Goal: Task Accomplishment & Management: Use online tool/utility

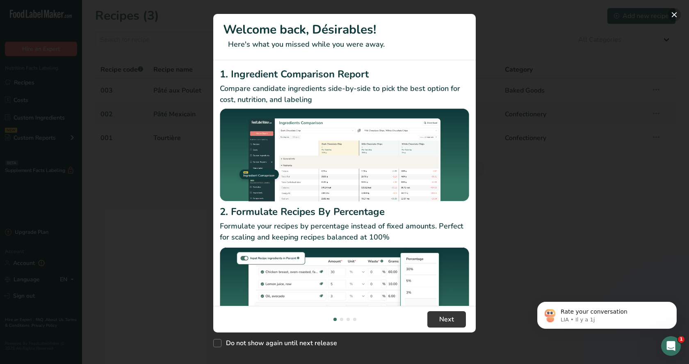
click at [673, 16] on button "New Features" at bounding box center [673, 14] width 13 height 13
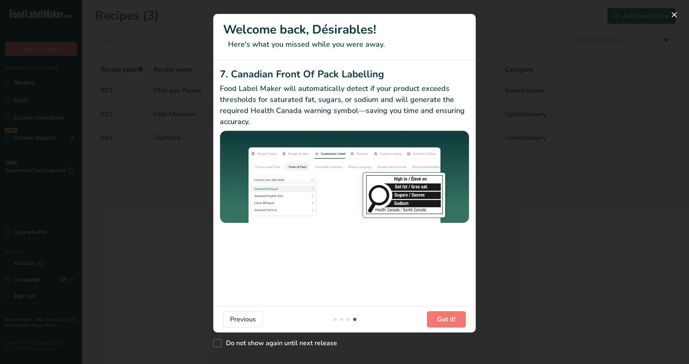
click at [445, 319] on span "Got it!" at bounding box center [446, 320] width 18 height 10
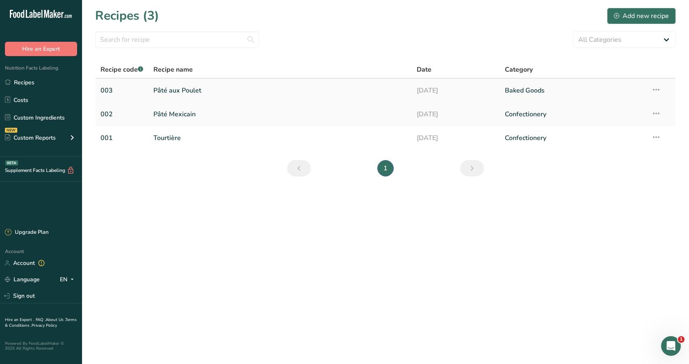
click at [176, 91] on link "Pâté aux Poulet" at bounding box center [280, 90] width 254 height 17
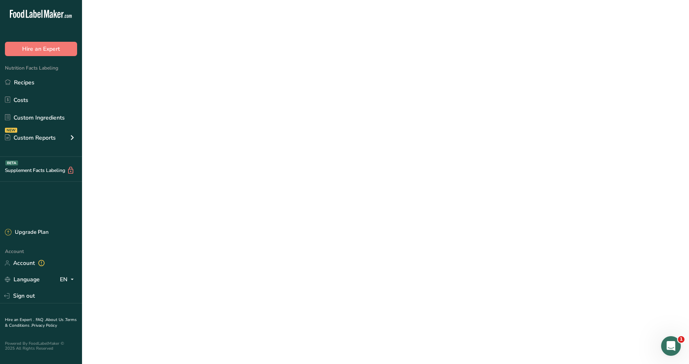
click at [176, 91] on link "Pâté aux Poulet" at bounding box center [280, 90] width 254 height 17
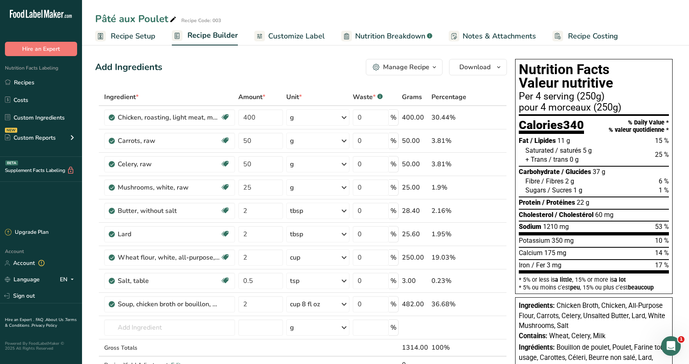
click at [269, 37] on span "Customize Label" at bounding box center [296, 36] width 57 height 11
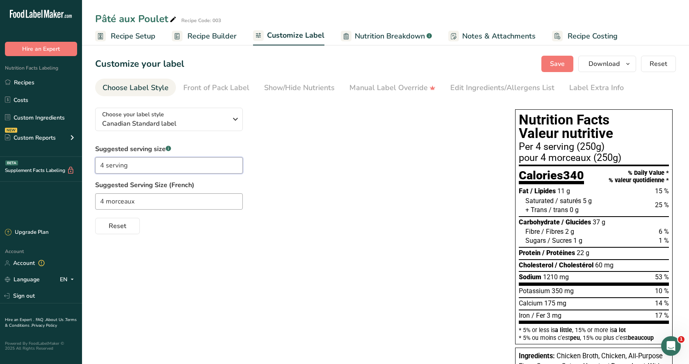
click at [136, 168] on input "4 serving" at bounding box center [169, 165] width 148 height 16
drag, startPoint x: 165, startPoint y: 166, endPoint x: 127, endPoint y: 167, distance: 37.3
click at [127, 167] on input "4 serving Pâté Poulet" at bounding box center [169, 165] width 148 height 16
type input "4 serving Pâté Poulet"
click at [147, 202] on input "4 morceaux" at bounding box center [169, 201] width 148 height 16
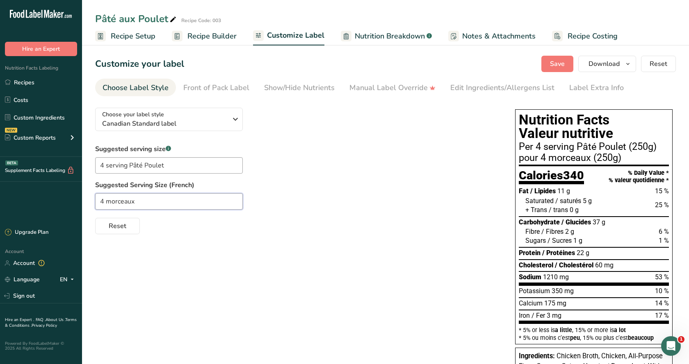
paste input "Pâté Poulet"
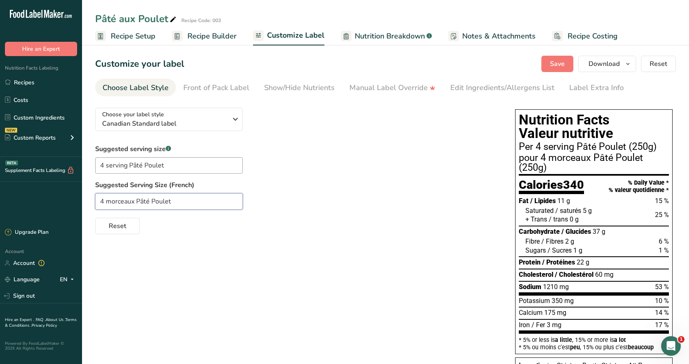
type input "4 morceaux Pâté Poulet"
click at [166, 164] on input "4 serving Pâté Poulet" at bounding box center [169, 165] width 148 height 16
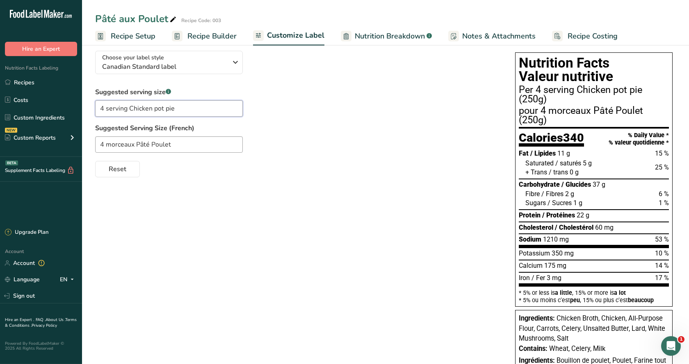
scroll to position [125, 0]
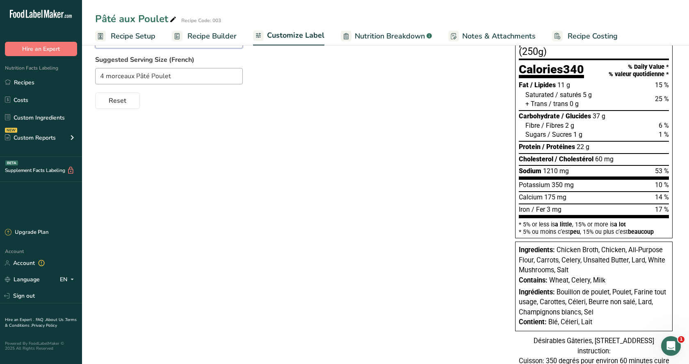
type input "4 serving Chicken pot pie"
click at [401, 34] on span "Nutrition Breakdown" at bounding box center [390, 36] width 70 height 11
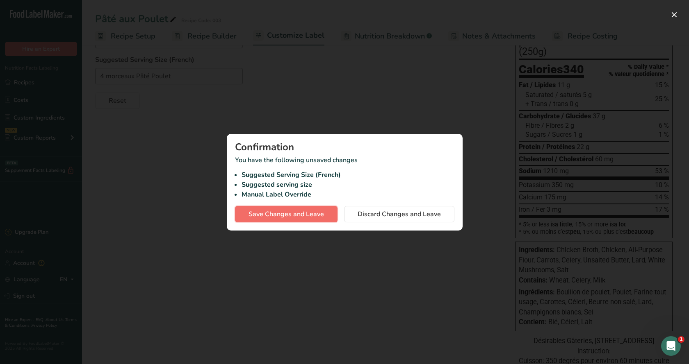
click at [303, 214] on span "Save Changes and Leave" at bounding box center [285, 214] width 75 height 10
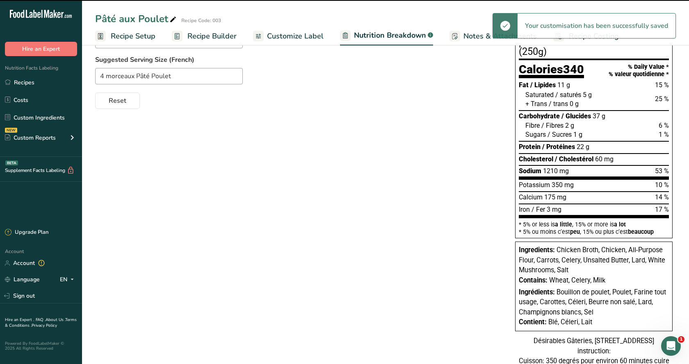
select select "Calories"
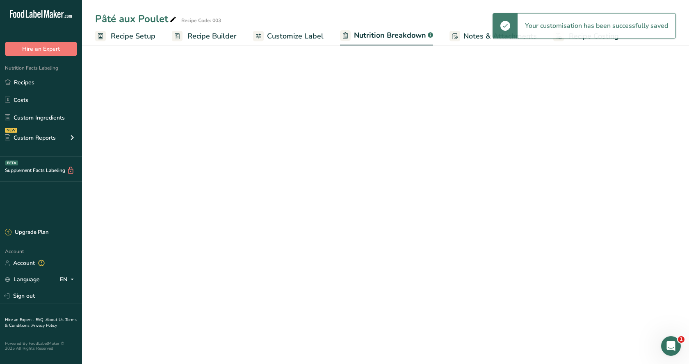
scroll to position [16, 0]
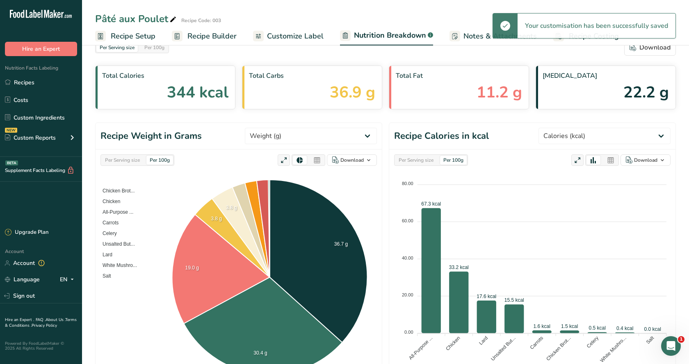
click at [191, 32] on span "Recipe Builder" at bounding box center [211, 36] width 49 height 11
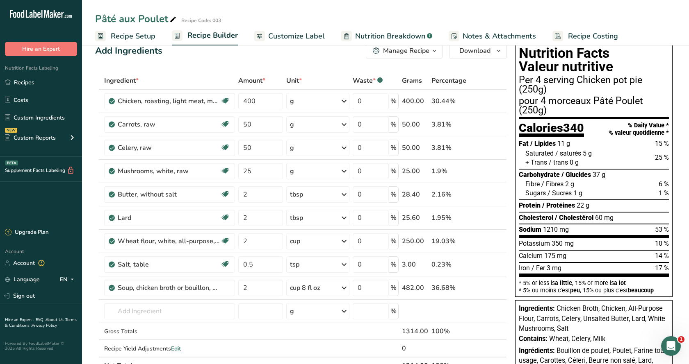
click at [398, 33] on span "Nutrition Breakdown" at bounding box center [390, 36] width 70 height 11
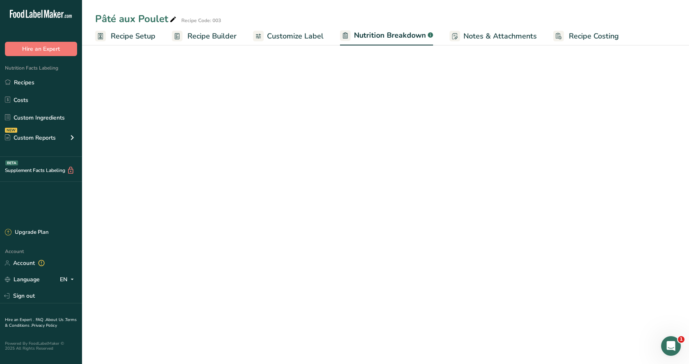
select select "Calories"
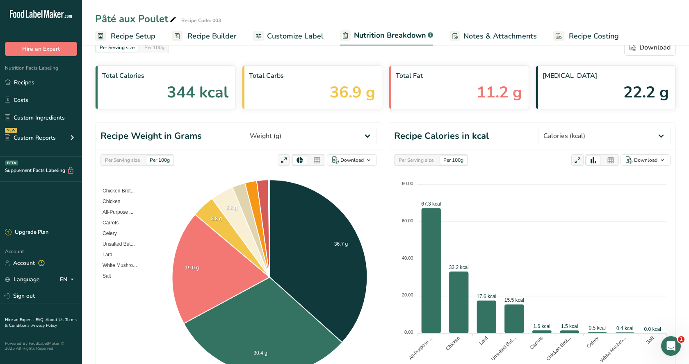
click at [313, 33] on span "Customize Label" at bounding box center [295, 36] width 57 height 11
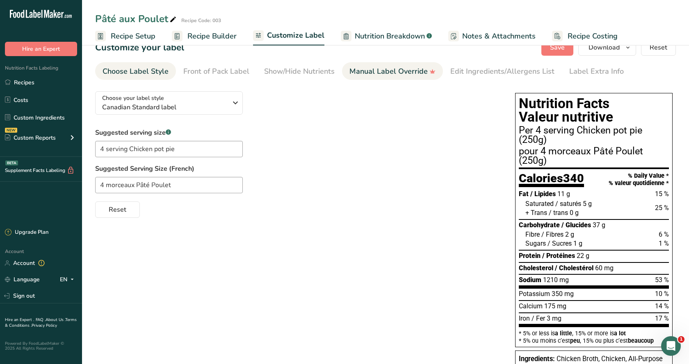
click at [384, 73] on div "Manual Label Override" at bounding box center [392, 71] width 86 height 11
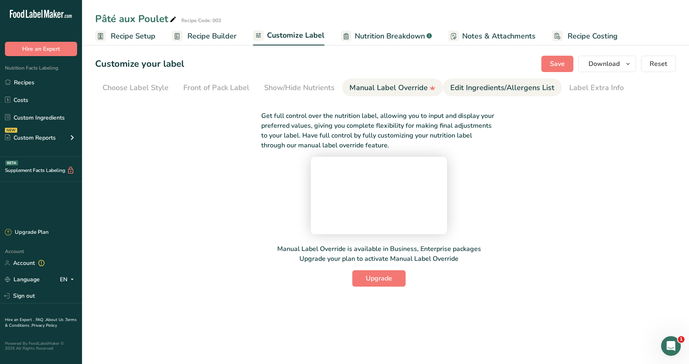
click at [463, 84] on div "Edit Ingredients/Allergens List" at bounding box center [502, 87] width 104 height 11
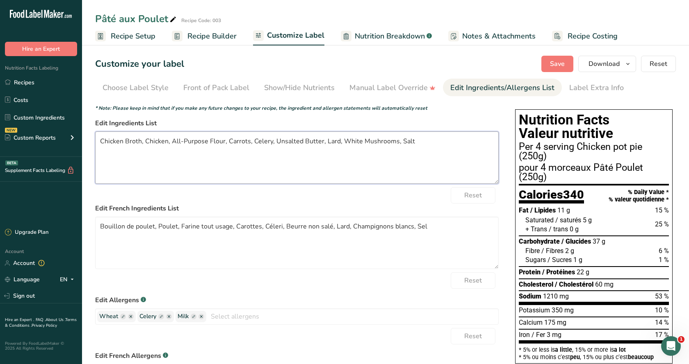
click at [205, 141] on textarea "Chicken Broth, Chicken, All-Purpose Flour, Carrots, Celery, Unsalted Butter, La…" at bounding box center [296, 158] width 403 height 52
click at [392, 141] on textarea "Chicken Broth, Chicken, [PERSON_NAME], Carrots, Celery, Unsalted Butter, Lard, …" at bounding box center [296, 158] width 403 height 52
click at [341, 142] on textarea "Chicken Broth, Chicken, [PERSON_NAME], Carrots, Celery, Unsalted Butter, Lard, …" at bounding box center [296, 158] width 403 height 52
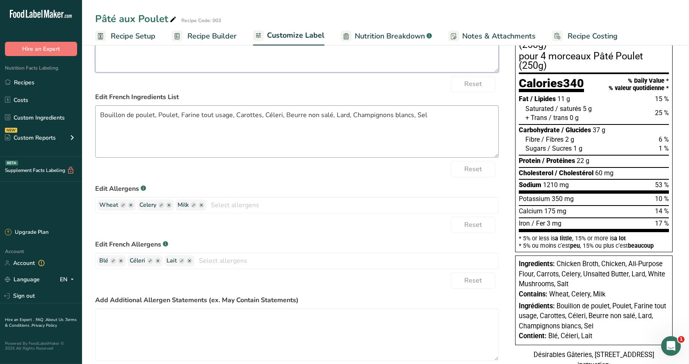
scroll to position [125, 0]
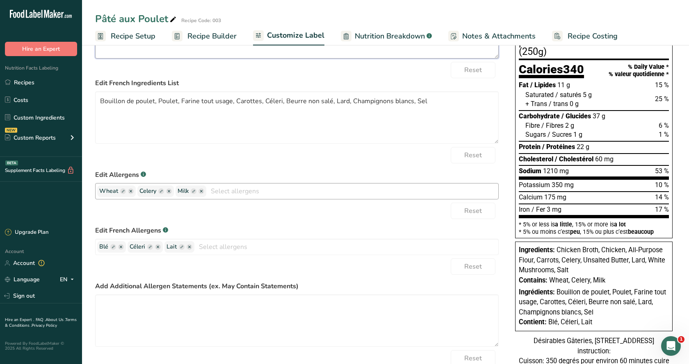
type textarea "Chicken Broth, Chicken, [PERSON_NAME], Carrots, Celery, Unsalted Butter, Lard,M…"
click at [169, 193] on ellipse "button" at bounding box center [169, 192] width 6 height 6
click at [175, 190] on input "text" at bounding box center [333, 191] width 330 height 13
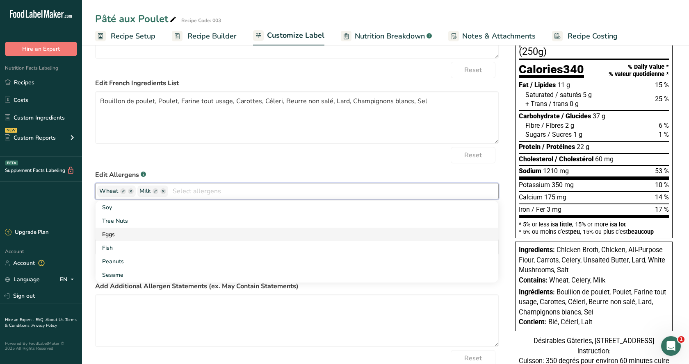
click at [120, 232] on link "Eggs" at bounding box center [296, 235] width 402 height 14
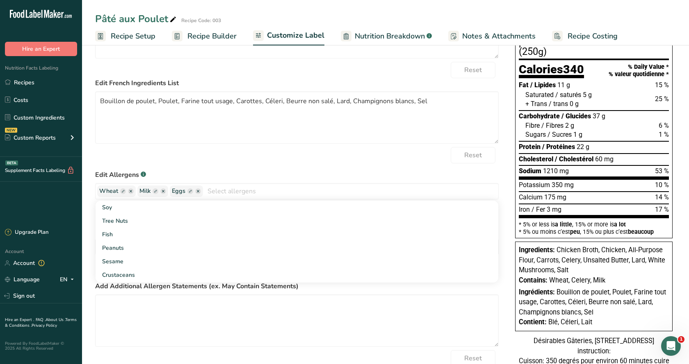
click at [202, 170] on label "Edit Allergens .a-a{fill:#347362;}.b-a{fill:#fff;}" at bounding box center [296, 175] width 403 height 10
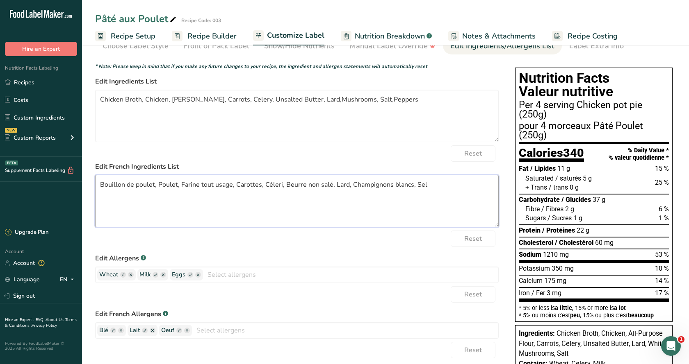
drag, startPoint x: 230, startPoint y: 184, endPoint x: 200, endPoint y: 184, distance: 29.5
click at [200, 184] on textarea "Bouillon de poulet, Poulet, Farine tout usage, Carottes, Céleri, Beurre non sal…" at bounding box center [296, 201] width 403 height 52
click at [271, 185] on textarea "Bouillon de poulet, Poulet, [PERSON_NAME], [PERSON_NAME], Céleri, Beurre non sa…" at bounding box center [296, 201] width 403 height 52
click at [340, 185] on textarea "Bouillon de poulet, Poulet, [PERSON_NAME], [PERSON_NAME], Céleris, Beurre non s…" at bounding box center [296, 201] width 403 height 52
type textarea "Bouillon de poulet, Poulet, [PERSON_NAME], [PERSON_NAME], Céleris, Beurre non s…"
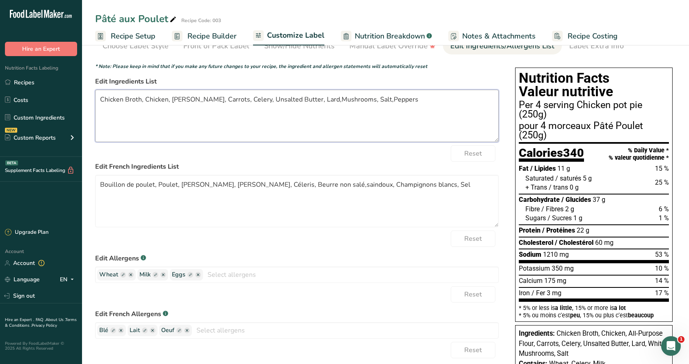
click at [394, 99] on textarea "Chicken Broth, Chicken, [PERSON_NAME], Carrots, Celery, Unsalted Butter, Lard,M…" at bounding box center [296, 116] width 403 height 52
type textarea "Chicken Broth, Chicken, [PERSON_NAME], Carrots, Celery, Unsalted Butter, Lard,M…"
click at [430, 184] on textarea "Bouillon de poulet, Poulet, [PERSON_NAME], [PERSON_NAME], Céleris, Beurre non s…" at bounding box center [296, 201] width 403 height 52
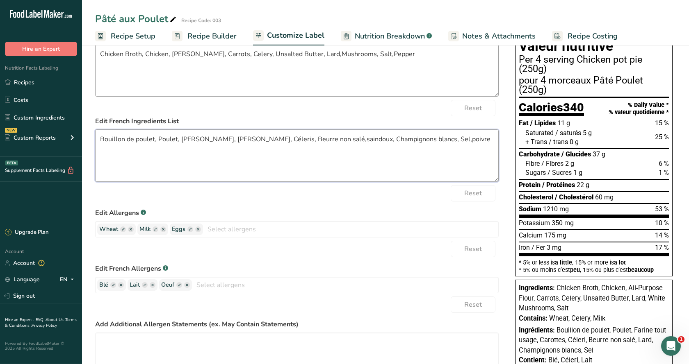
scroll to position [0, 0]
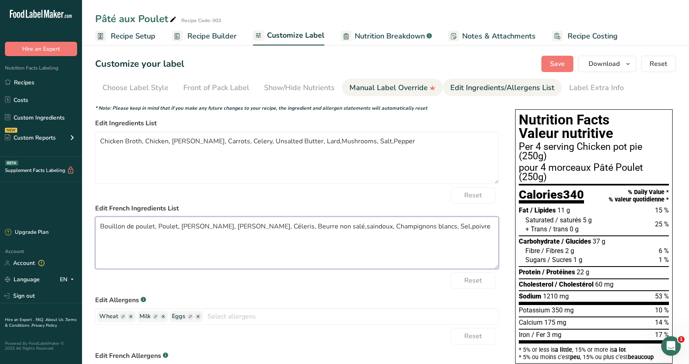
type textarea "Bouillon de poulet, Poulet, [PERSON_NAME], [PERSON_NAME], Céleris, Beurre non s…"
click at [393, 91] on div "Manual Label Override" at bounding box center [392, 87] width 86 height 11
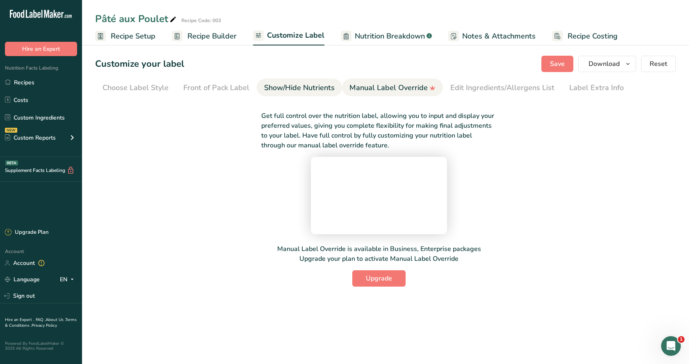
click at [308, 86] on div "Show/Hide Nutrients" at bounding box center [299, 87] width 70 height 11
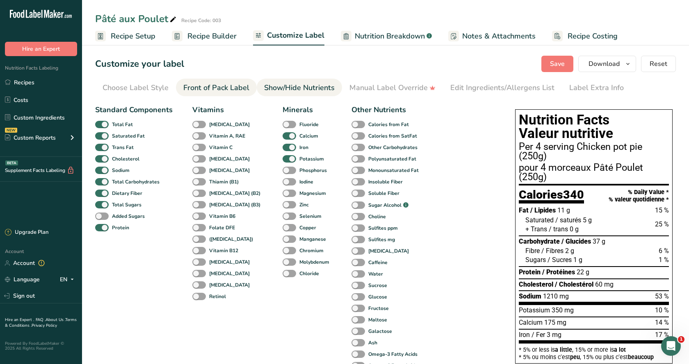
click at [231, 81] on link "Front of Pack Label" at bounding box center [216, 88] width 66 height 18
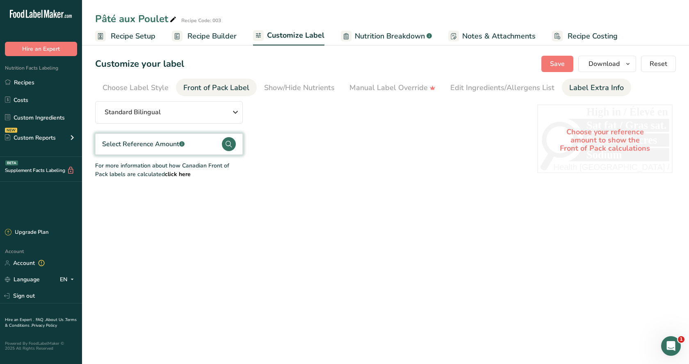
click at [578, 88] on div "Label Extra Info" at bounding box center [596, 87] width 55 height 11
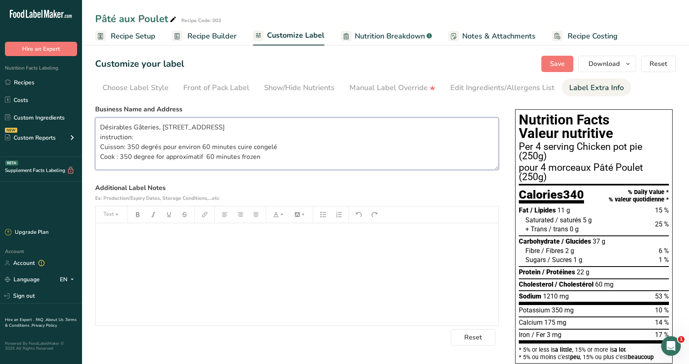
click at [198, 146] on textarea "Désirables Gâteries, [STREET_ADDRESS] instruction: Cuisson: 350 degrés pour env…" at bounding box center [296, 144] width 403 height 52
click at [202, 156] on textarea "Désirables Gâteries, [STREET_ADDRESS] instruction: Cuisson: 350 degrés pour env…" at bounding box center [296, 144] width 403 height 52
click at [152, 159] on textarea "Désirables Gâteries, [STREET_ADDRESS] instruction: Cuisson: 350 degrés pour env…" at bounding box center [296, 144] width 403 height 52
click at [563, 68] on span "Save" at bounding box center [557, 64] width 15 height 10
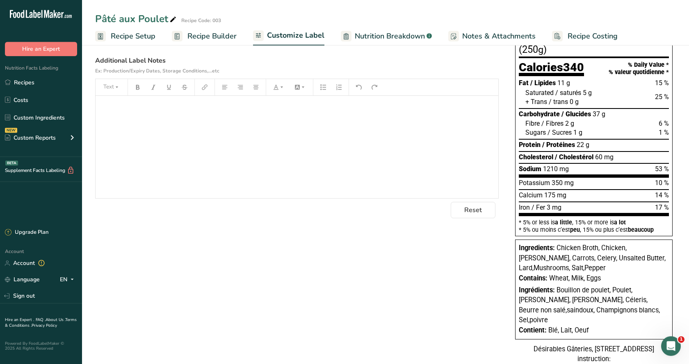
scroll to position [200, 0]
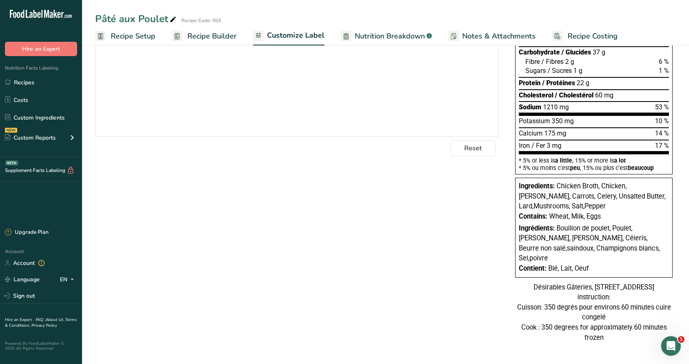
click at [575, 194] on div "Ingredients: Chicken Broth, Chicken, [PERSON_NAME], Carrots, Celery, Unsalted B…" at bounding box center [593, 197] width 150 height 30
click at [591, 316] on div "Désirables Gâteries, [STREET_ADDRESS] instruction: Cuisson: 350 degrés pour env…" at bounding box center [593, 313] width 157 height 61
click at [555, 286] on div "Désirables Gâteries, [STREET_ADDRESS] instruction: Cuisson: 350 degrés pour env…" at bounding box center [593, 313] width 157 height 61
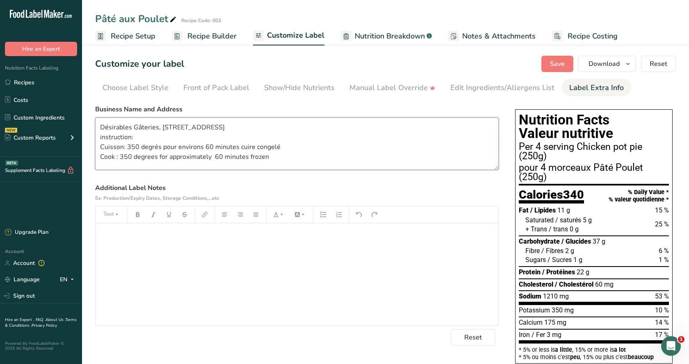
drag, startPoint x: 99, startPoint y: 127, endPoint x: 273, endPoint y: 121, distance: 174.7
click at [273, 121] on textarea "Désirables Gâteries, [STREET_ADDRESS] instruction: Cuisson: 350 degrés pour env…" at bounding box center [296, 144] width 403 height 52
click at [272, 159] on textarea "Désirables Gâteries, [STREET_ADDRESS] instruction: Cuisson: 350 degrés pour env…" at bounding box center [296, 144] width 403 height 52
click at [102, 165] on textarea "Désirables Gâteries, [STREET_ADDRESS] instruction: Cuisson: 350 degrés pour env…" at bounding box center [296, 144] width 403 height 52
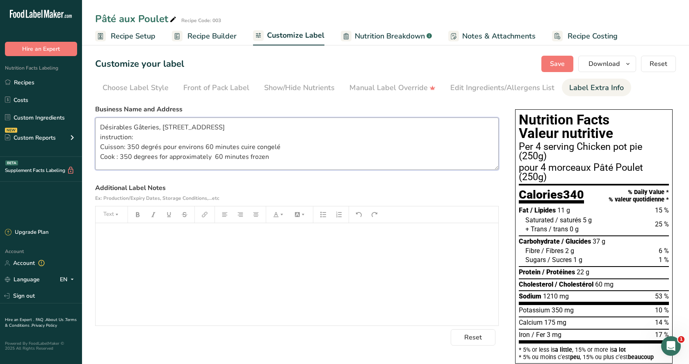
paste textarea "Désirables Gâteries, [STREET_ADDRESS]"
drag, startPoint x: 275, startPoint y: 125, endPoint x: 102, endPoint y: 125, distance: 173.0
click at [102, 125] on textarea "Désirables Gâteries, [STREET_ADDRESS] instruction: Cuisson: 350 degrés pour env…" at bounding box center [296, 144] width 403 height 52
click at [98, 143] on textarea "instruction: Cuisson: 350 degrés pour environs 60 minutes cuire congelé Cook : …" at bounding box center [296, 144] width 403 height 52
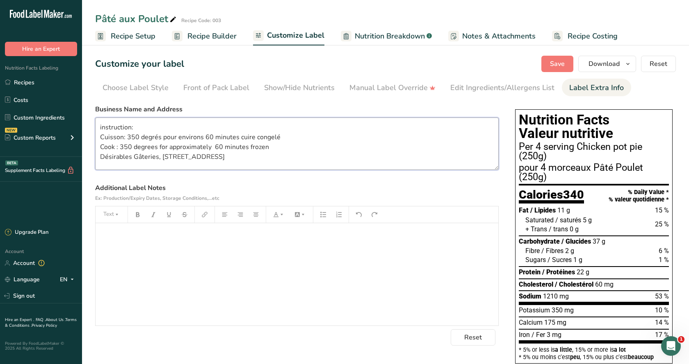
click at [269, 148] on textarea "instruction: Cuisson: 350 degrés pour environs 60 minutes cuire congelé Cook : …" at bounding box center [296, 144] width 403 height 52
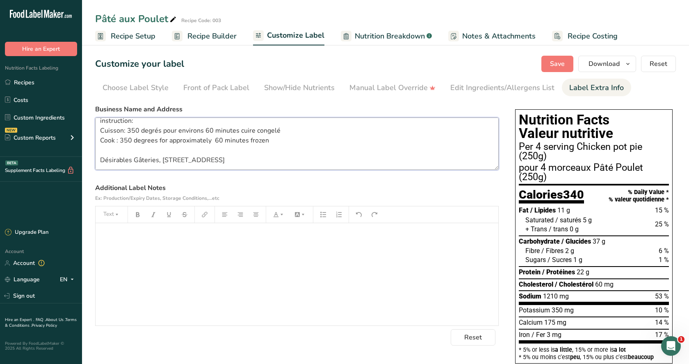
click at [100, 161] on textarea "instruction: Cuisson: 350 degrés pour environs 60 minutes cuire congelé Cook : …" at bounding box center [296, 144] width 403 height 52
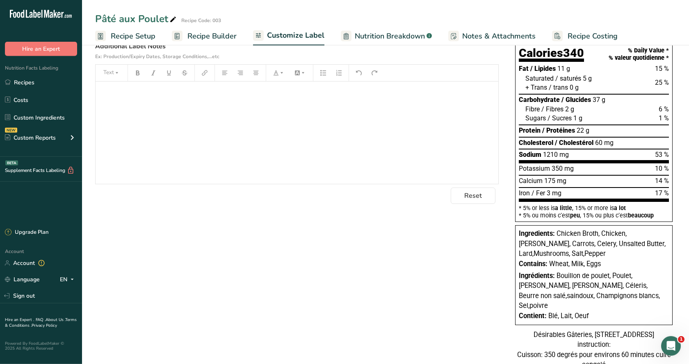
scroll to position [0, 0]
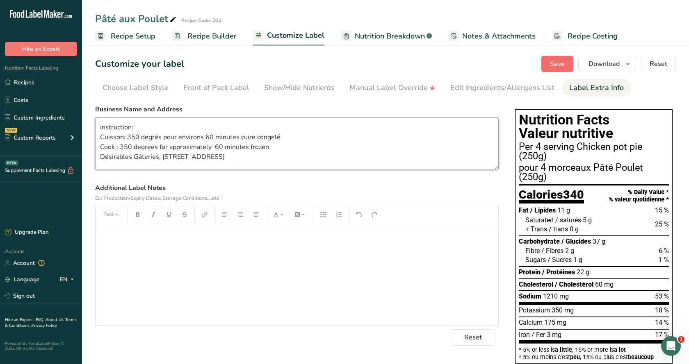
type textarea "instruction: Cuisson: 350 degrés pour environs 60 minutes cuire congelé Cook : …"
click at [563, 64] on span "Save" at bounding box center [557, 64] width 15 height 10
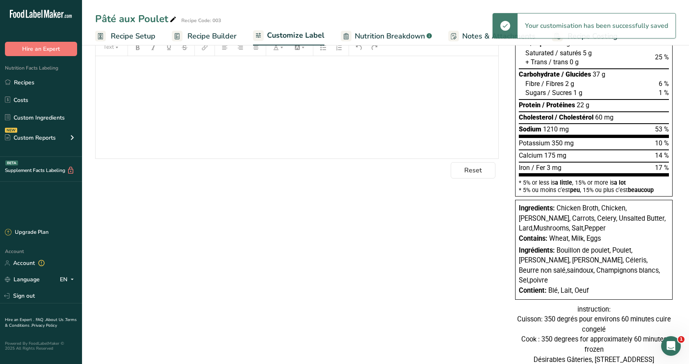
scroll to position [200, 0]
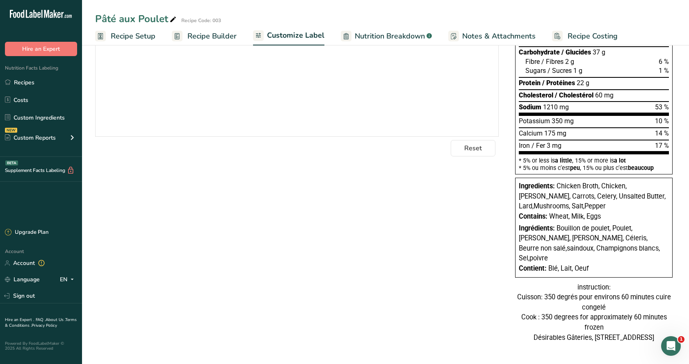
click at [517, 283] on div "instruction: Cuisson: 350 degrés pour environs 60 minutes cuire congelé Cook : …" at bounding box center [593, 313] width 157 height 61
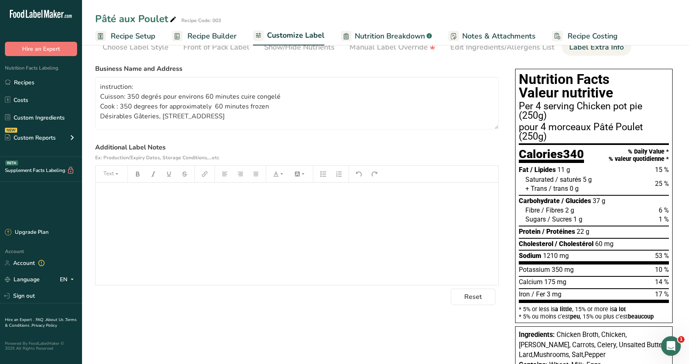
scroll to position [0, 0]
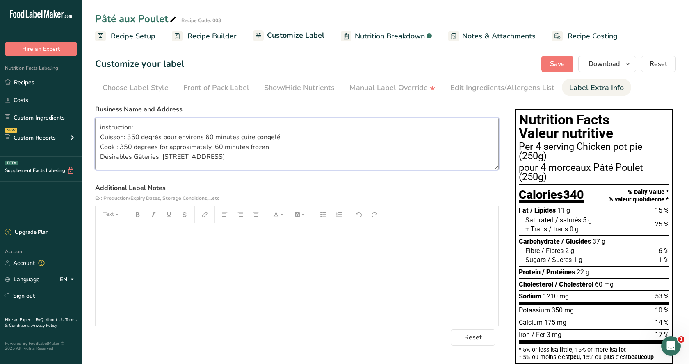
click at [98, 127] on textarea "instruction: Cuisson: 350 degrés pour environs 60 minutes cuire congelé Cook : …" at bounding box center [296, 144] width 403 height 52
click at [102, 121] on textarea "instruction: Cuisson: 350 degrés pour environs 60 minutes cuire congelé Cook : …" at bounding box center [296, 144] width 403 height 52
click at [98, 124] on textarea "instruction: Cuisson: 350 degrés pour environs 60 minutes cuire congelé Cook : …" at bounding box center [296, 144] width 403 height 52
click at [135, 118] on textarea "instruction: Cuisson: 350 degrés pour environs 60 minutes cuire congelé Cook : …" at bounding box center [296, 144] width 403 height 52
click at [98, 126] on textarea "instruction: Cuisson: 350 degrés pour environs 60 minutes cuire congelé Cook : …" at bounding box center [296, 144] width 403 height 52
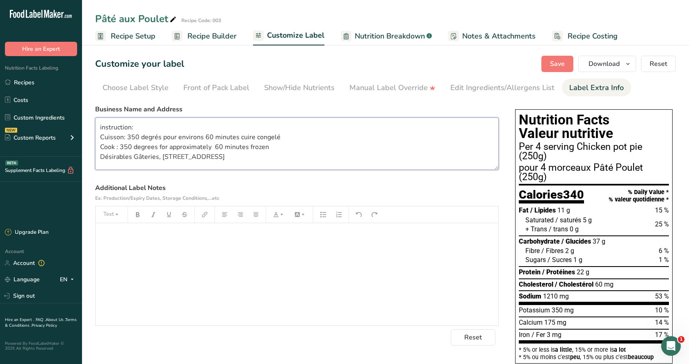
click at [298, 153] on textarea "instruction: Cuisson: 350 degrés pour environs 60 minutes cuire congelé Cook : …" at bounding box center [296, 144] width 403 height 52
click at [496, 168] on textarea "instruction: Cuisson: 350 degrés pour environs 60 minutes cuire congelé Cook : …" at bounding box center [296, 144] width 403 height 52
drag, startPoint x: 496, startPoint y: 167, endPoint x: 493, endPoint y: 164, distance: 4.9
click at [487, 163] on textarea "instruction: Cuisson: 350 degrés pour environs 60 minutes cuire congelé Cook : …" at bounding box center [296, 144] width 403 height 52
click at [494, 161] on textarea "instruction: Cuisson: 350 degrés pour environs 60 minutes cuire congelé Cook : …" at bounding box center [296, 144] width 403 height 52
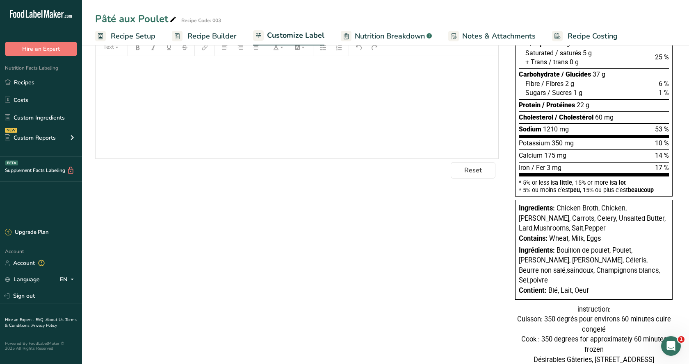
scroll to position [200, 0]
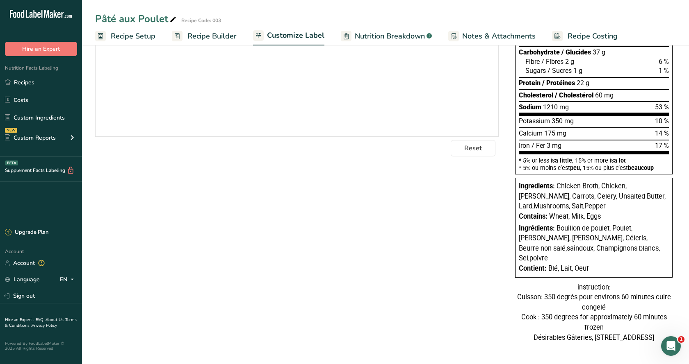
click at [465, 304] on div "Choose your label style Canadian Standard label USA (FDA) Standard FDA label Ta…" at bounding box center [385, 131] width 580 height 439
